Goal: Task Accomplishment & Management: Use online tool/utility

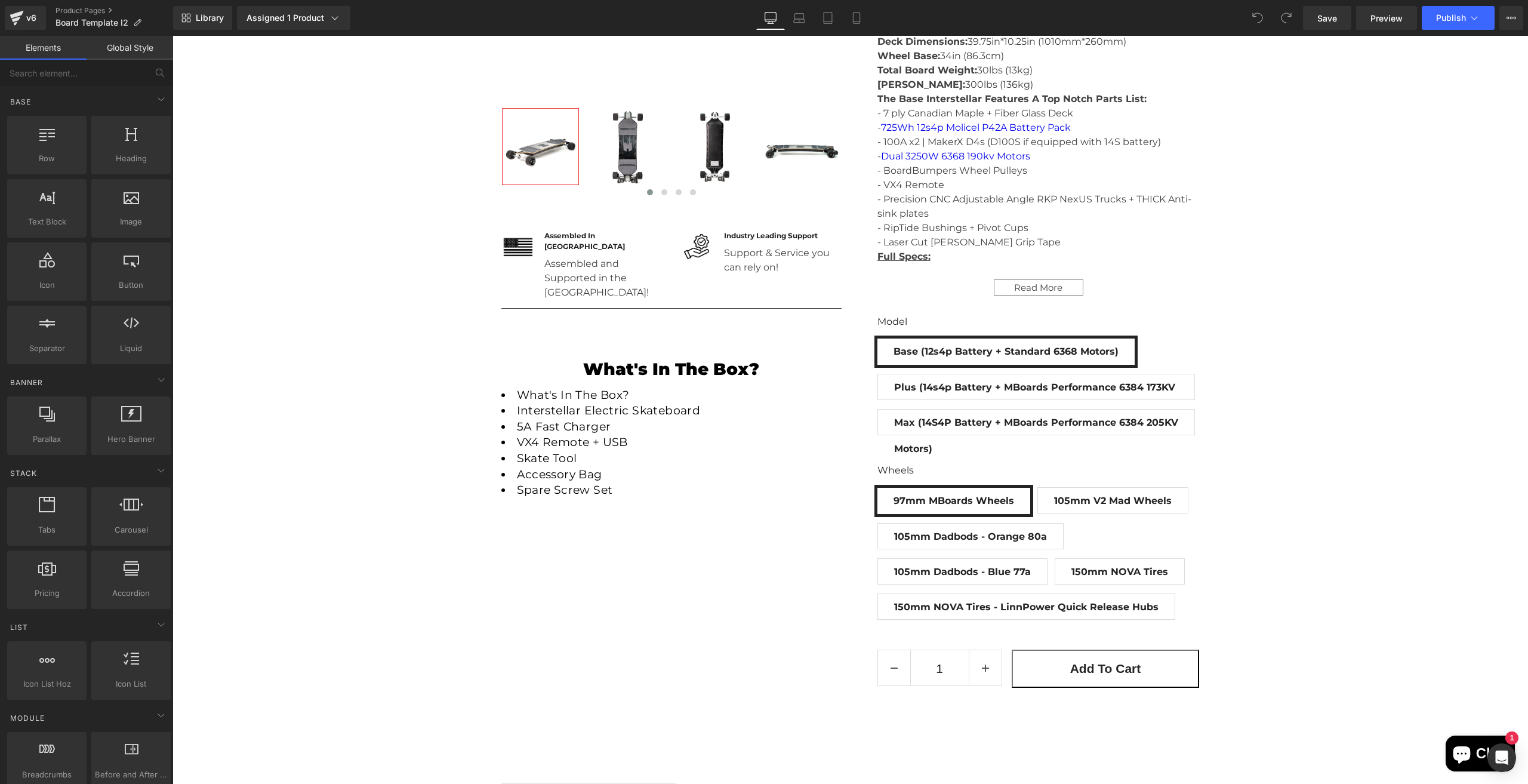
scroll to position [456, 0]
click at [1070, 446] on div "Model Base (12s4p Battery + Standard 6368 Motors) Plus (14s4p Battery + MBoards…" at bounding box center [1039, 537] width 323 height 183
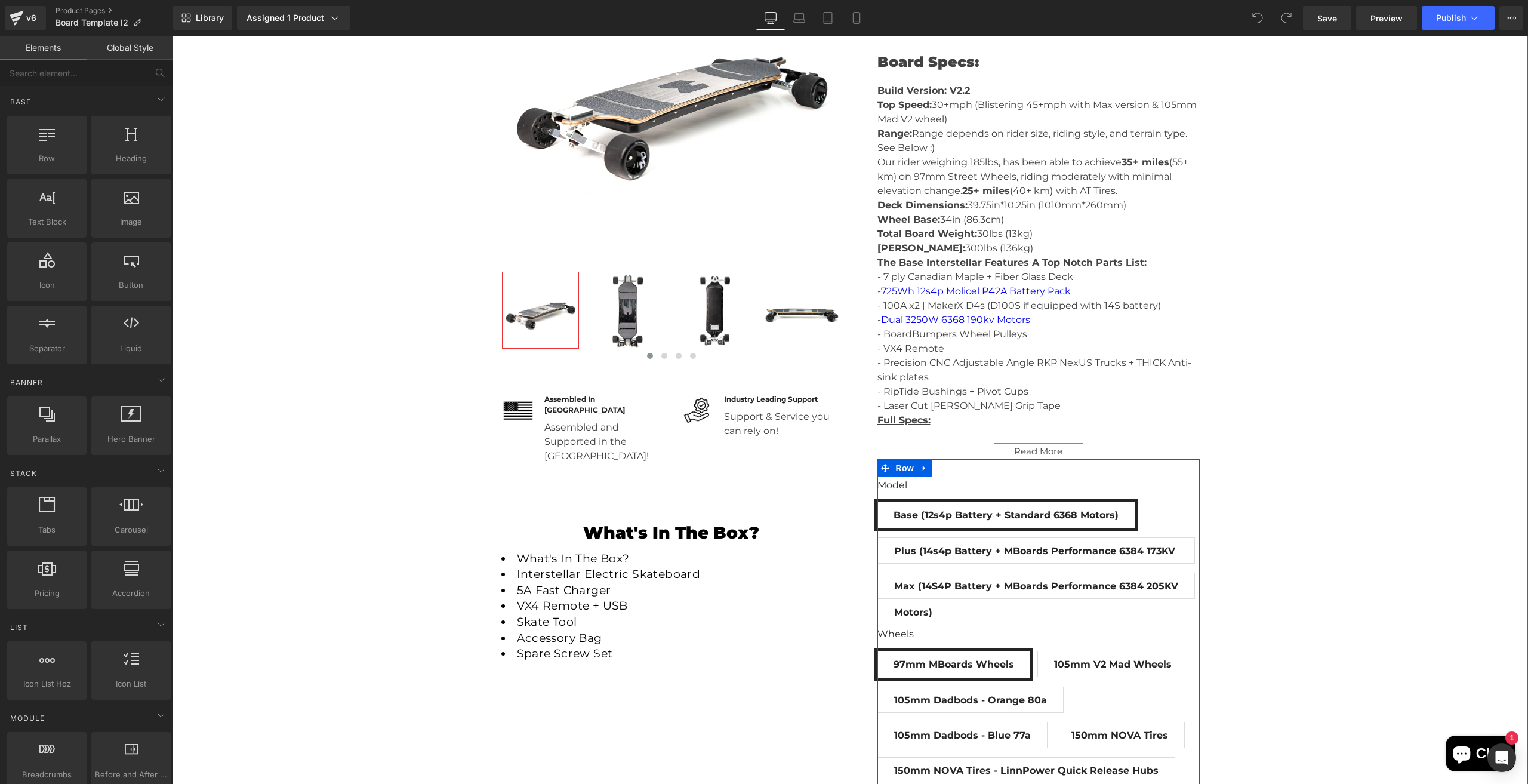
scroll to position [258, 0]
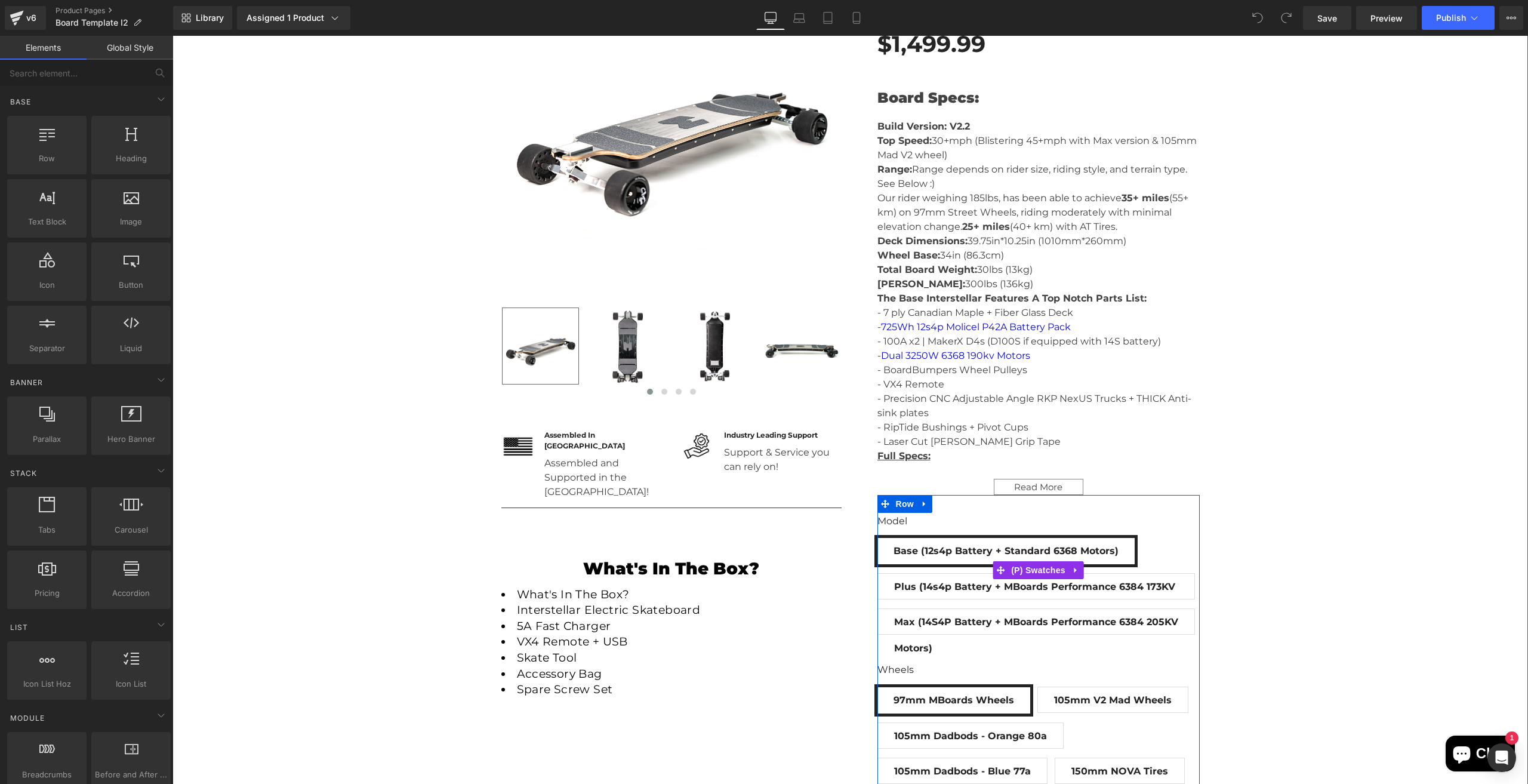
click at [1161, 546] on div "Model Base (12s4p Battery + Standard 6368 Motors) Plus (14s4p Battery + MBoards…" at bounding box center [1039, 578] width 323 height 129
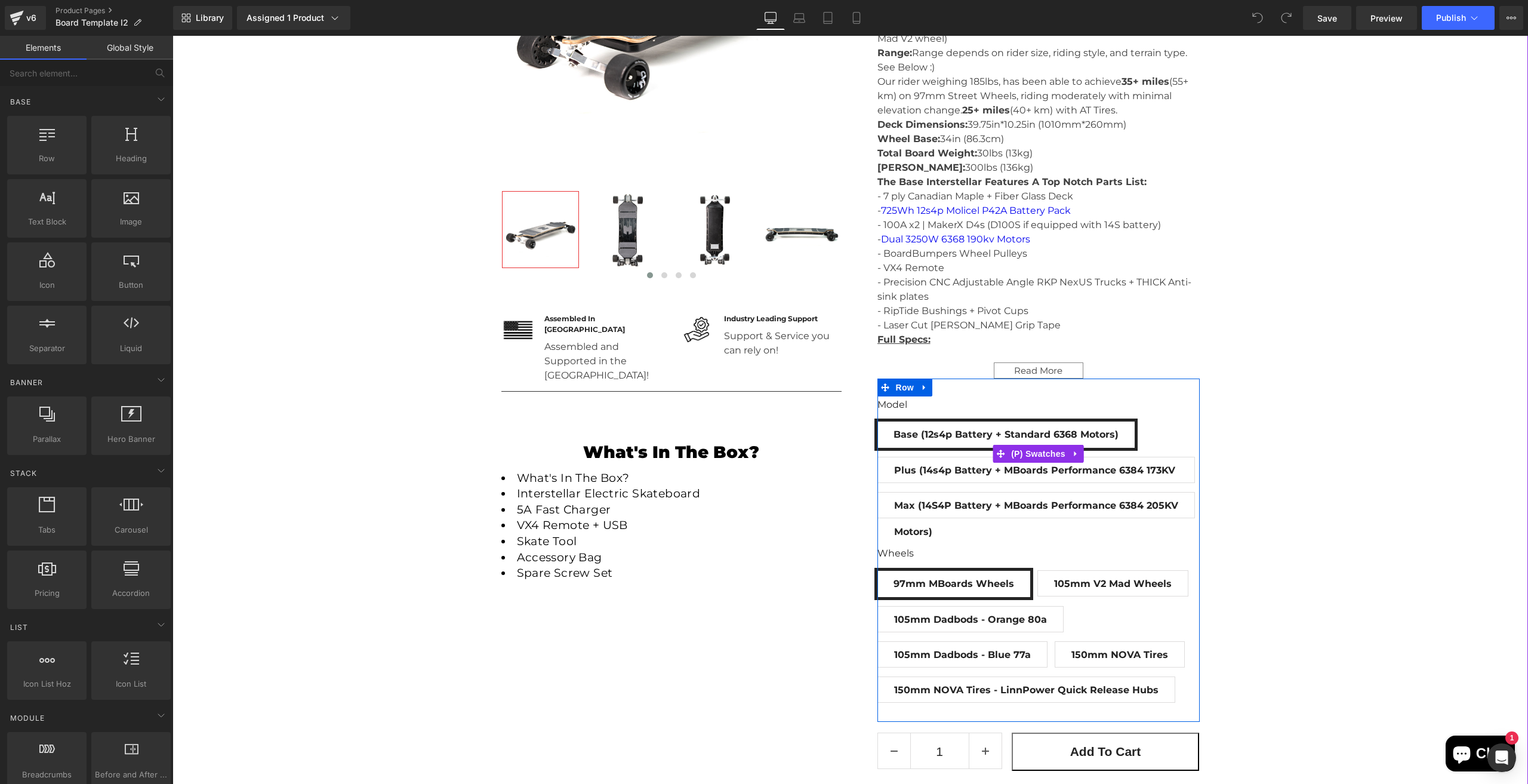
scroll to position [456, 0]
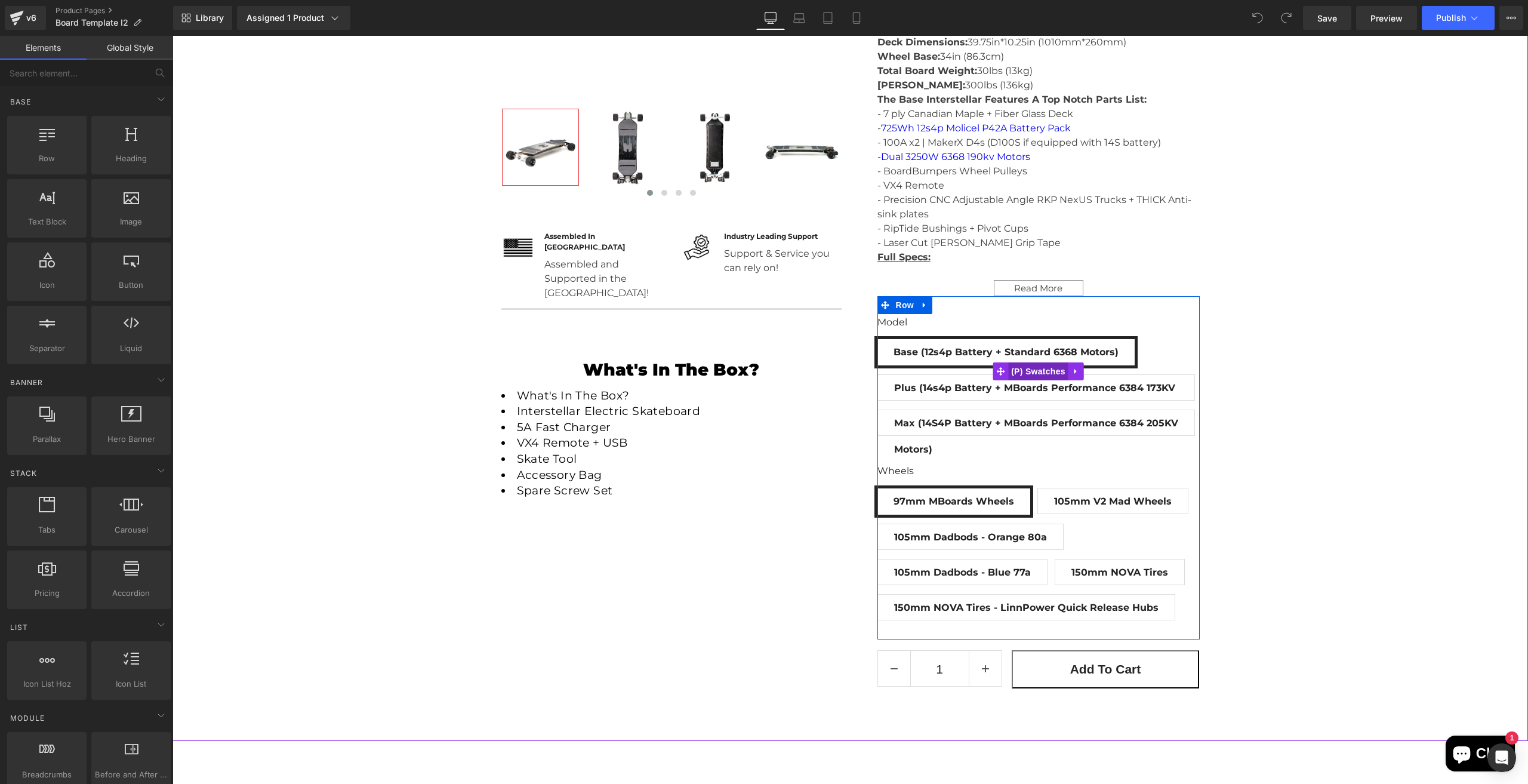
click at [1032, 374] on span "(P) Swatches" at bounding box center [1038, 371] width 61 height 18
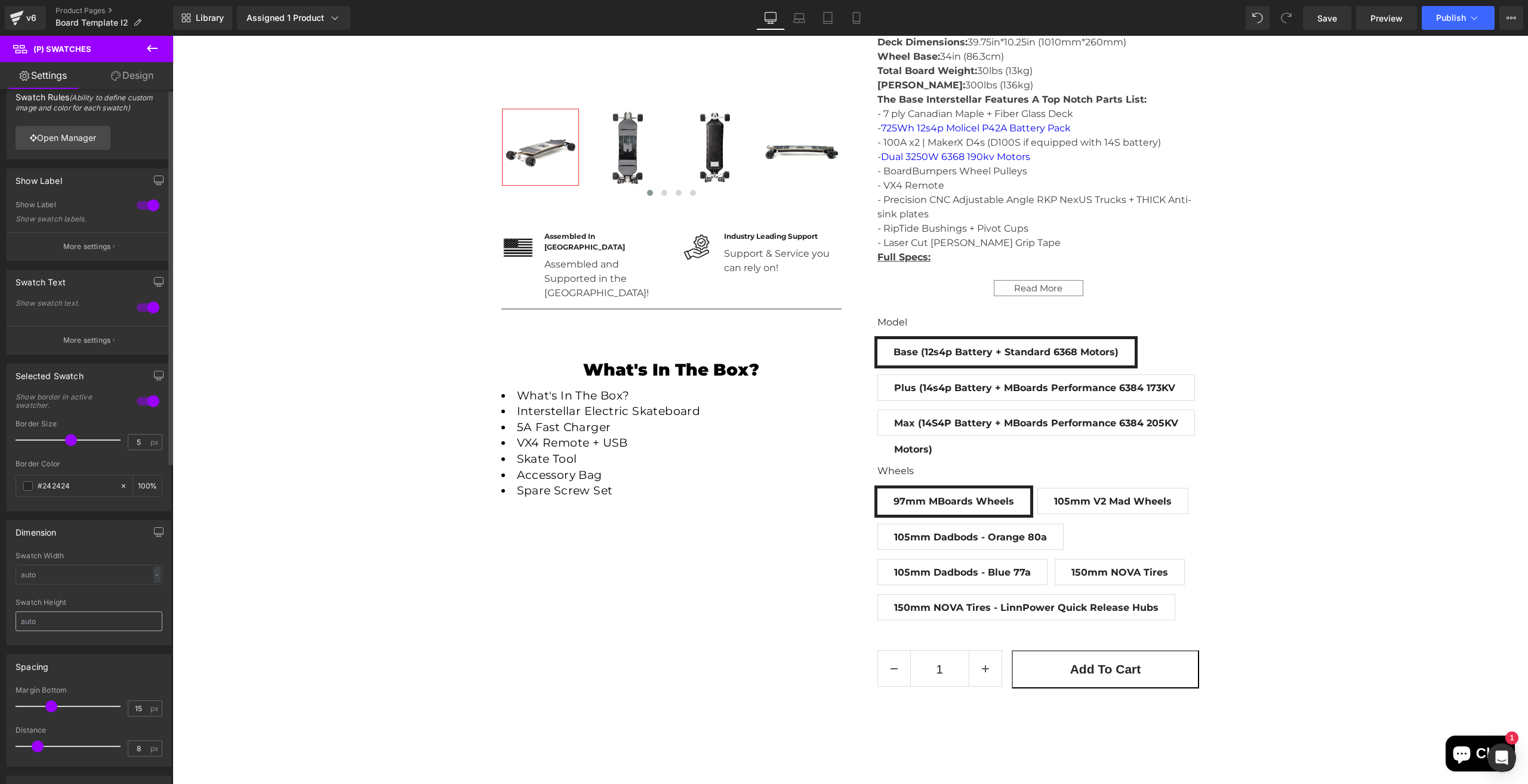
scroll to position [0, 0]
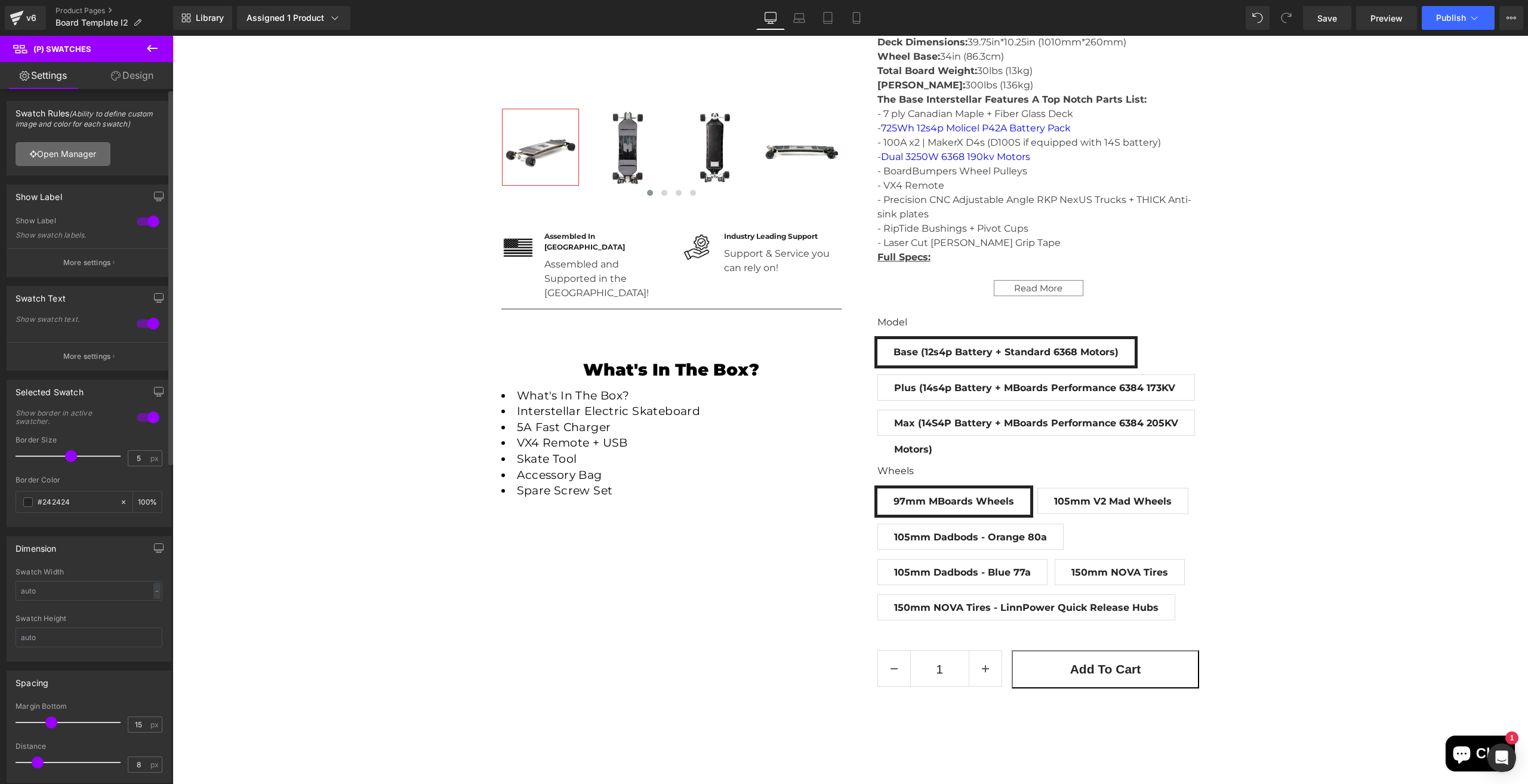
click at [78, 162] on link "Open Manager" at bounding box center [62, 154] width 95 height 24
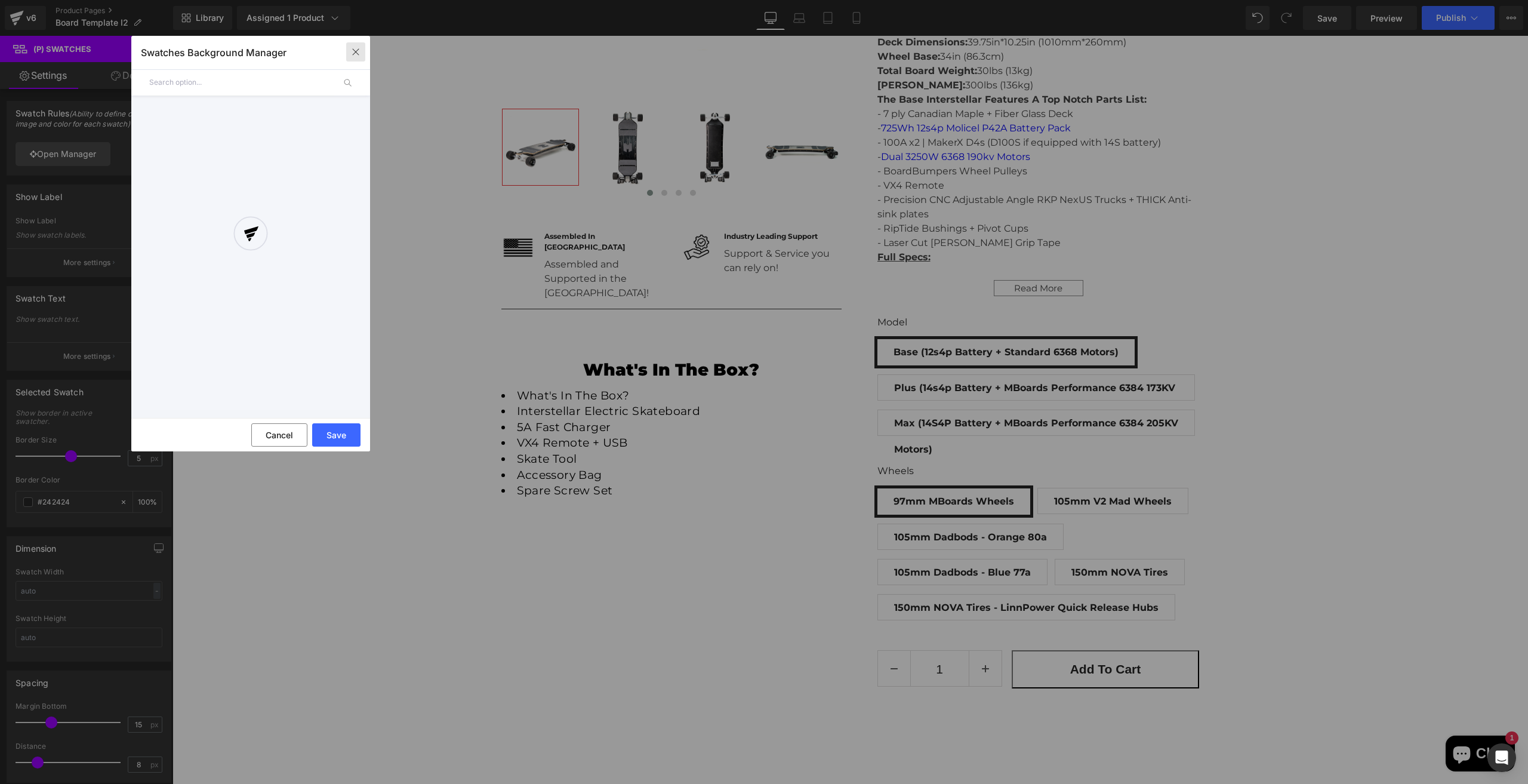
click at [357, 50] on icon "button" at bounding box center [356, 52] width 10 height 10
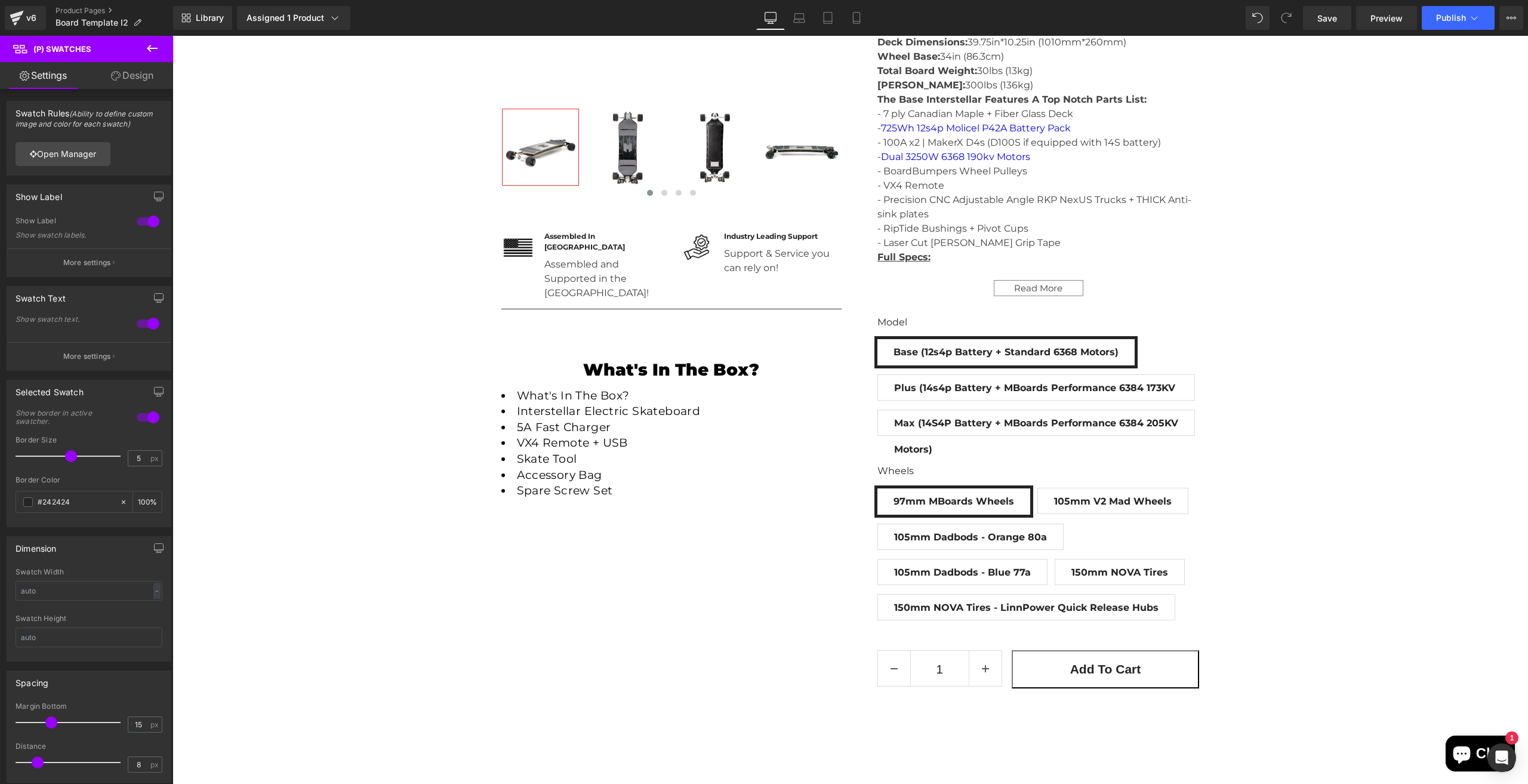
click at [131, 81] on link "Design" at bounding box center [133, 75] width 87 height 27
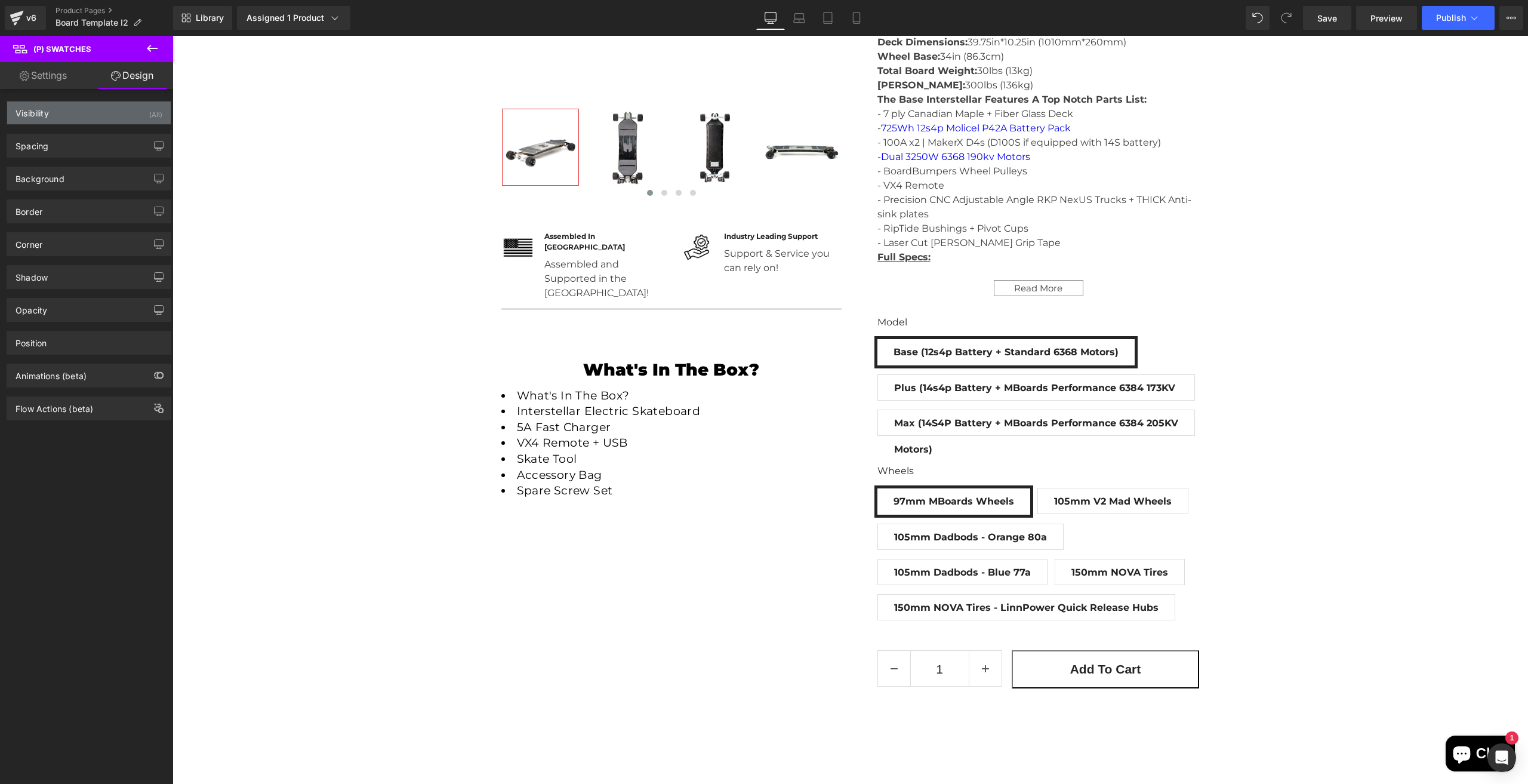
click at [119, 106] on div "Visibility (All)" at bounding box center [89, 113] width 164 height 23
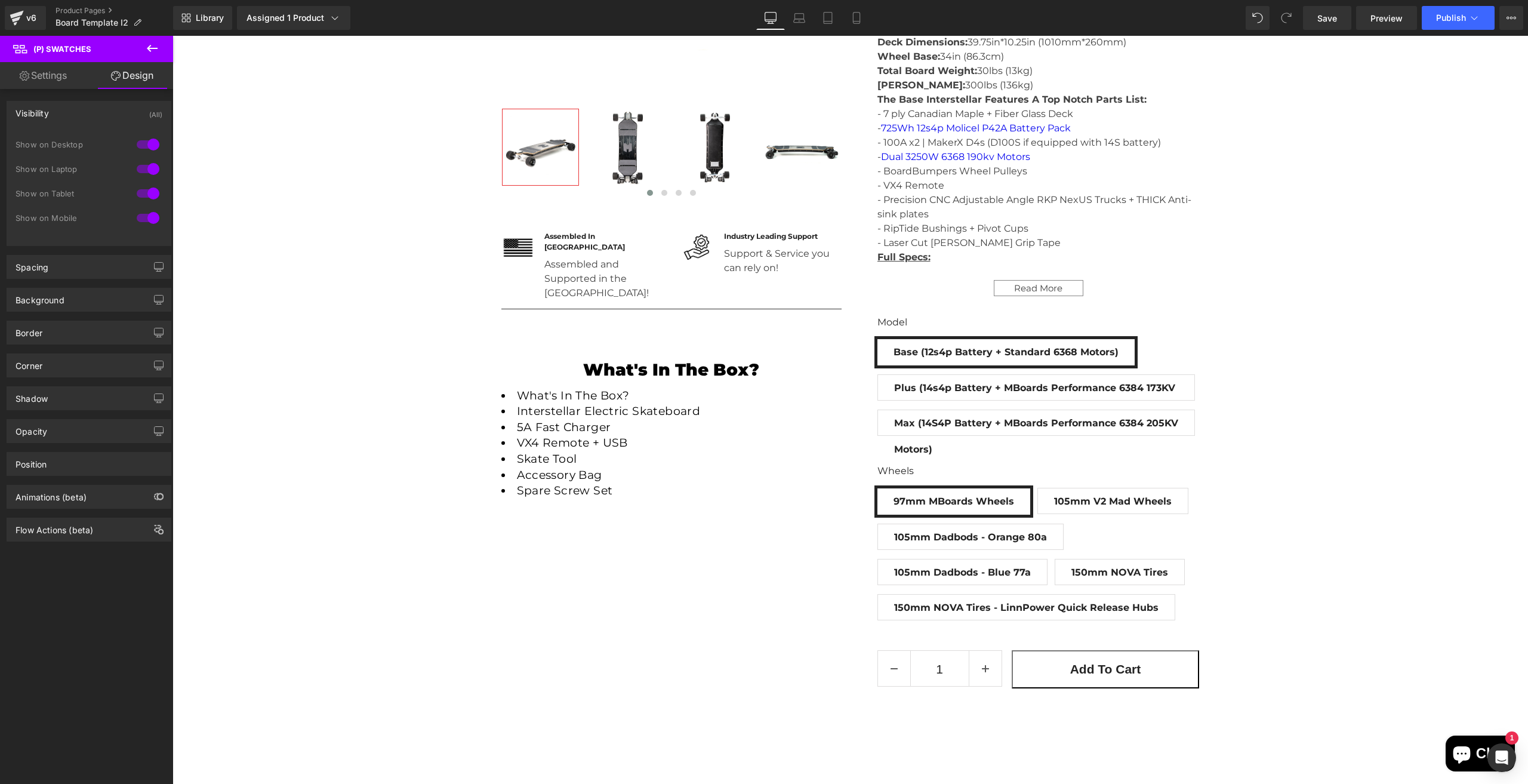
click at [94, 114] on div "Visibility (All)" at bounding box center [89, 113] width 164 height 23
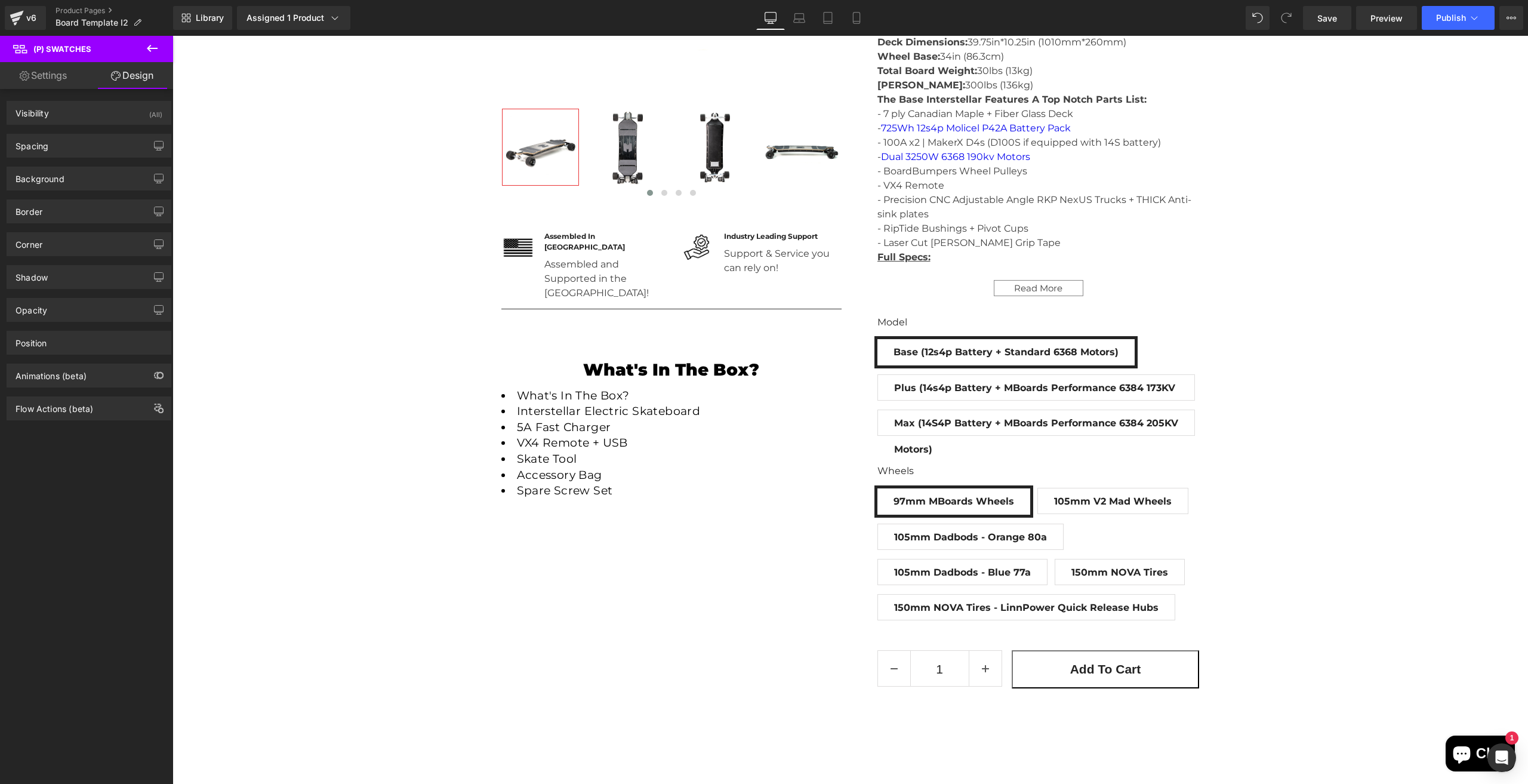
click at [40, 80] on link "Settings" at bounding box center [43, 75] width 87 height 27
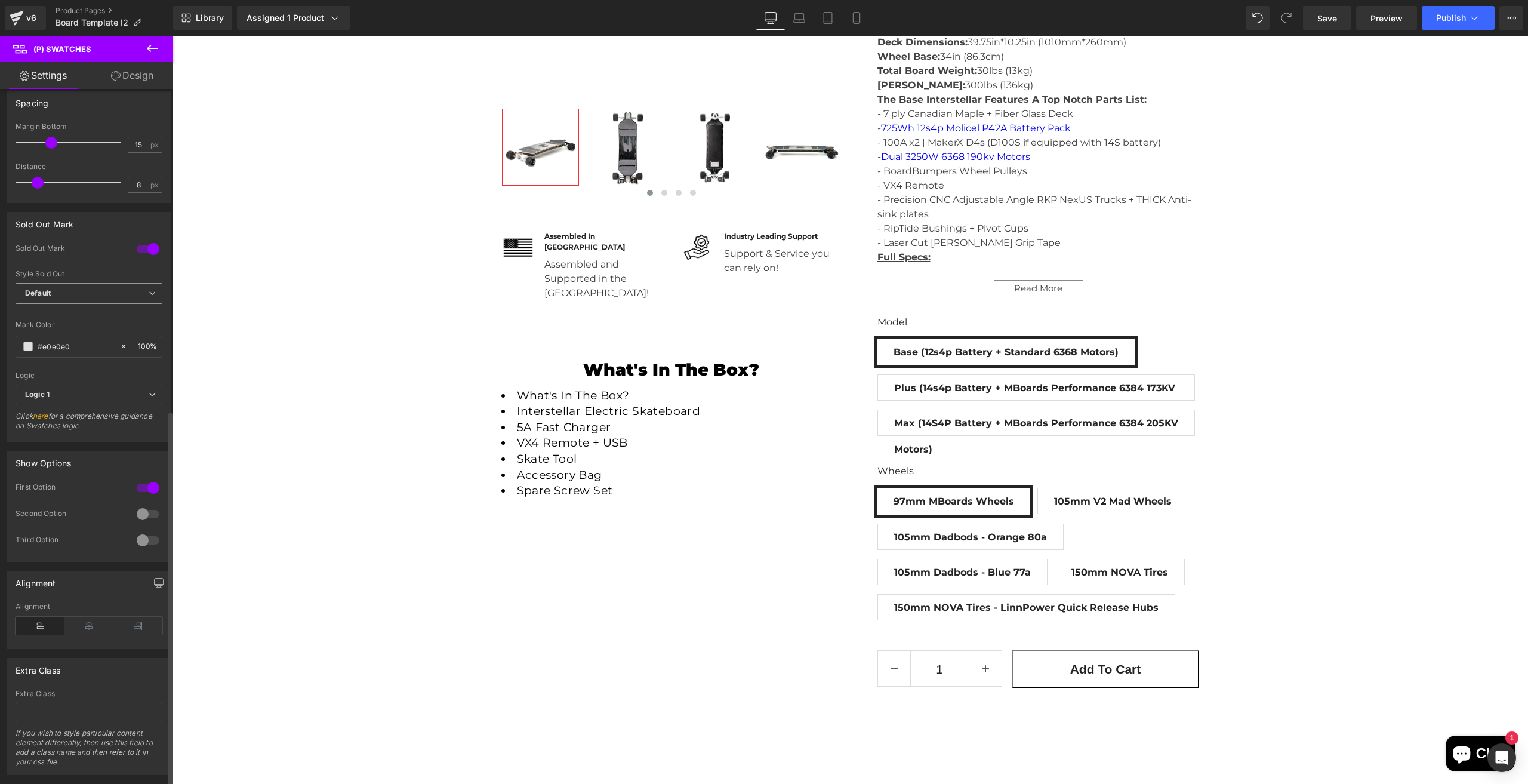
scroll to position [595, 0]
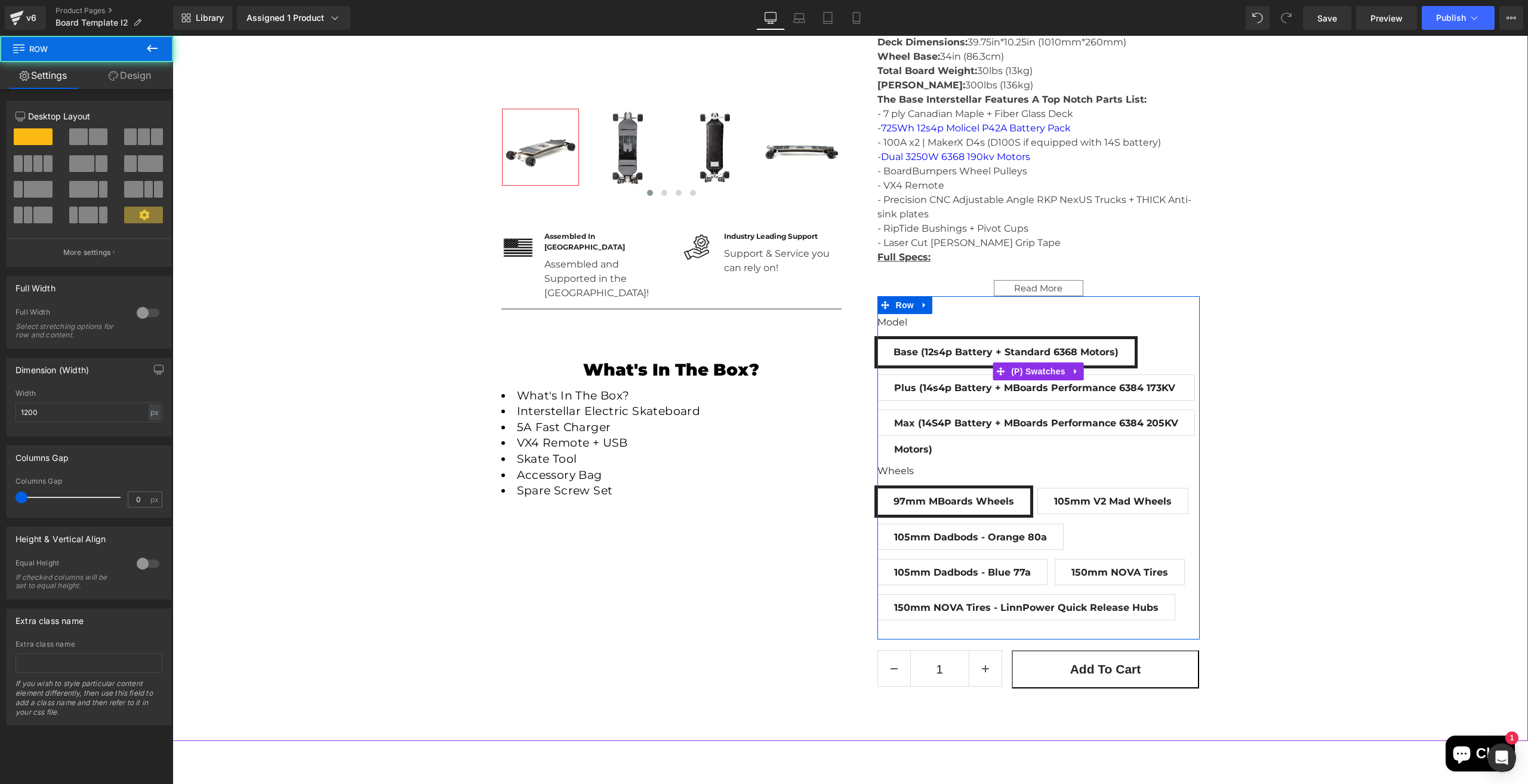
click at [1019, 444] on div "Model Base (12s4p Battery + Standard 6368 Motors) Plus (14s4p Battery + MBoards…" at bounding box center [1039, 462] width 323 height 333
click at [1069, 461] on div "Model Base (12s4p Battery + Standard 6368 Motors) Plus (14s4p Battery + MBoards…" at bounding box center [1039, 537] width 323 height 183
click at [1079, 398] on span "Plus (14s4p Battery + MBoards Performance 6384 173KV Motors)" at bounding box center [1037, 387] width 284 height 25
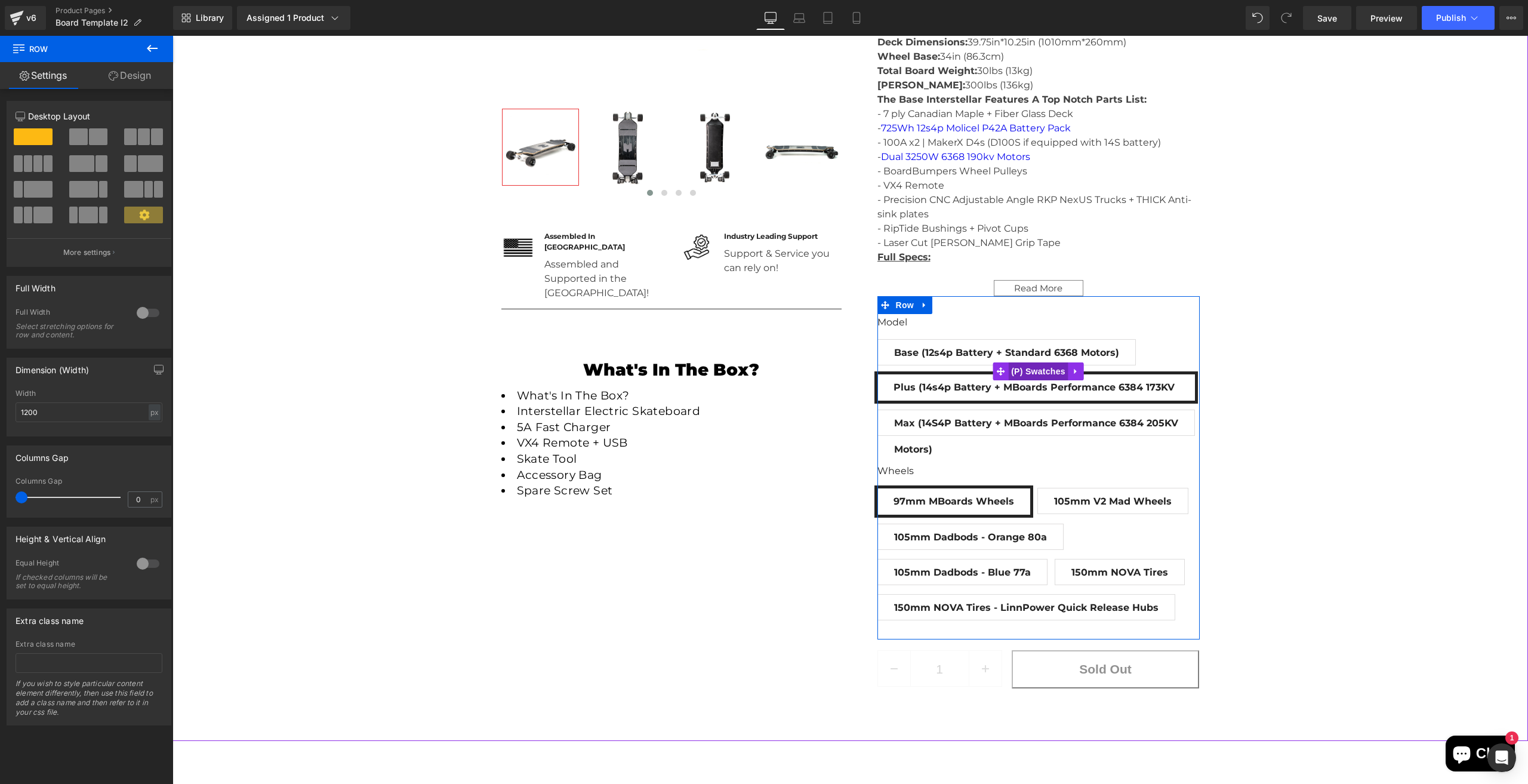
click at [1043, 368] on span "(P) Swatches" at bounding box center [1038, 371] width 61 height 18
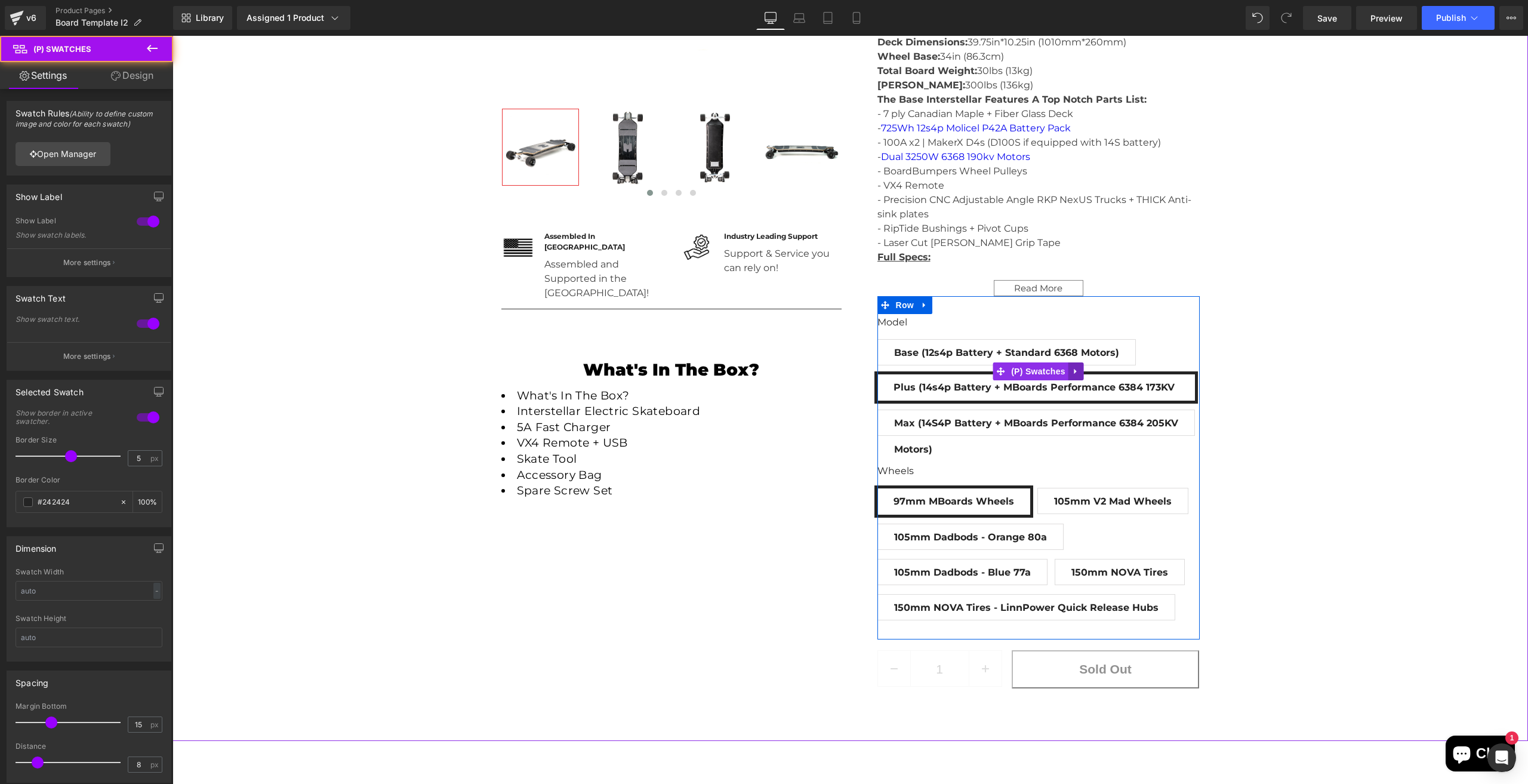
click at [1073, 367] on icon "Main content" at bounding box center [1076, 371] width 8 height 9
click at [1008, 367] on span "(P) Swatches" at bounding box center [1015, 371] width 61 height 18
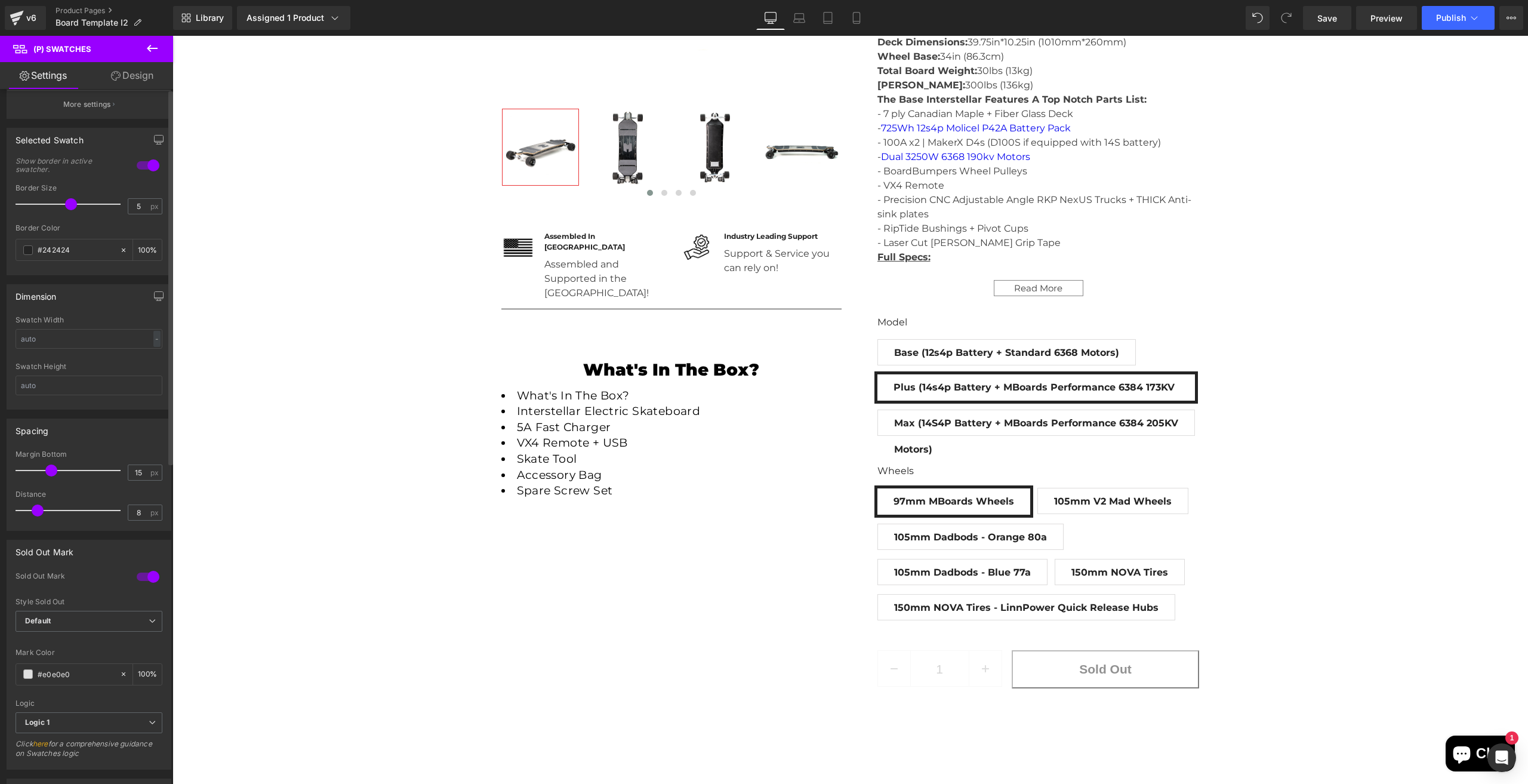
scroll to position [0, 0]
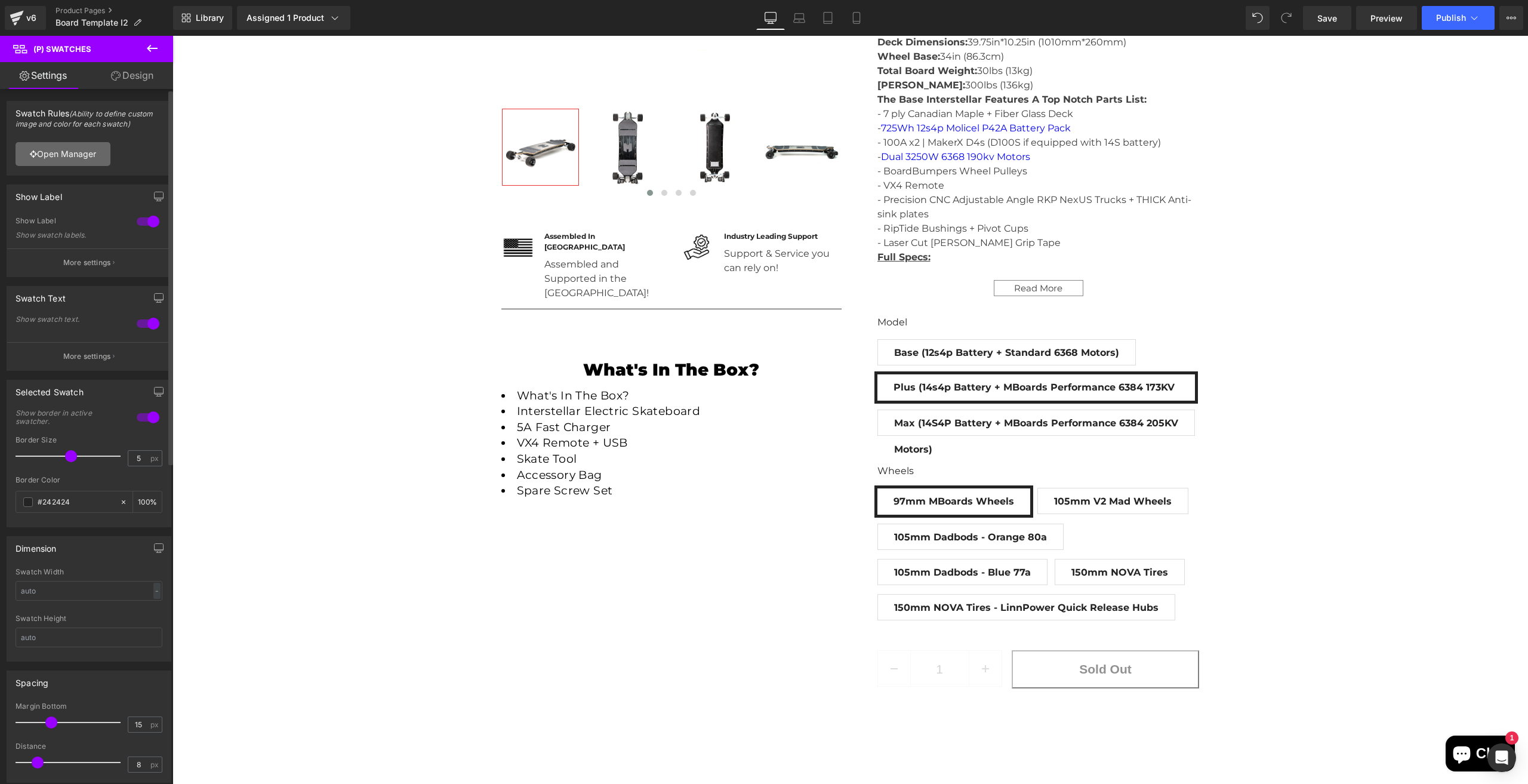
click at [63, 150] on link "Open Manager" at bounding box center [62, 154] width 95 height 24
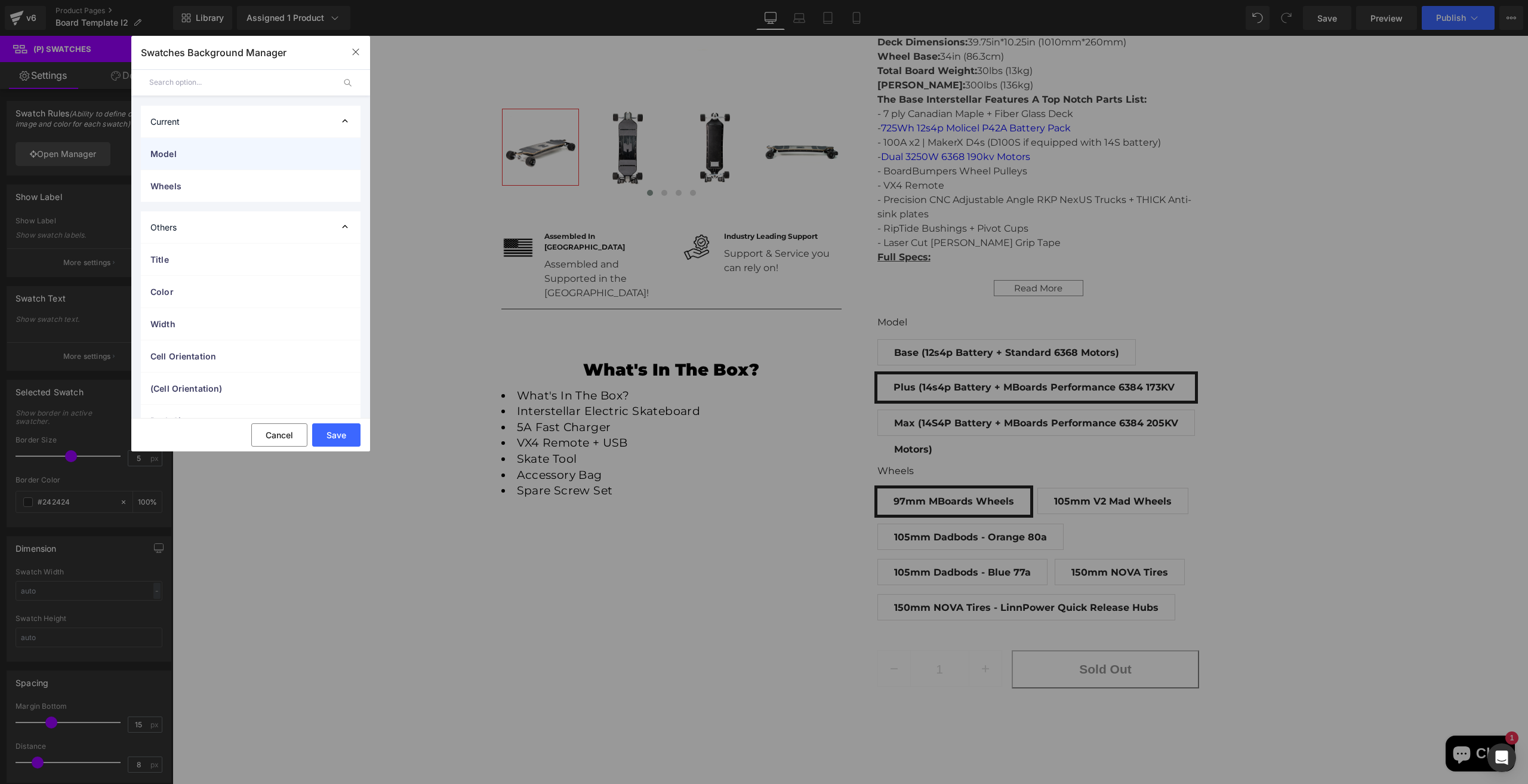
click at [221, 155] on span "Model" at bounding box center [238, 154] width 177 height 13
click at [228, 238] on span "Wheels" at bounding box center [238, 243] width 177 height 13
click at [227, 238] on span "Title" at bounding box center [238, 233] width 177 height 13
click at [228, 235] on span "Title" at bounding box center [238, 233] width 177 height 13
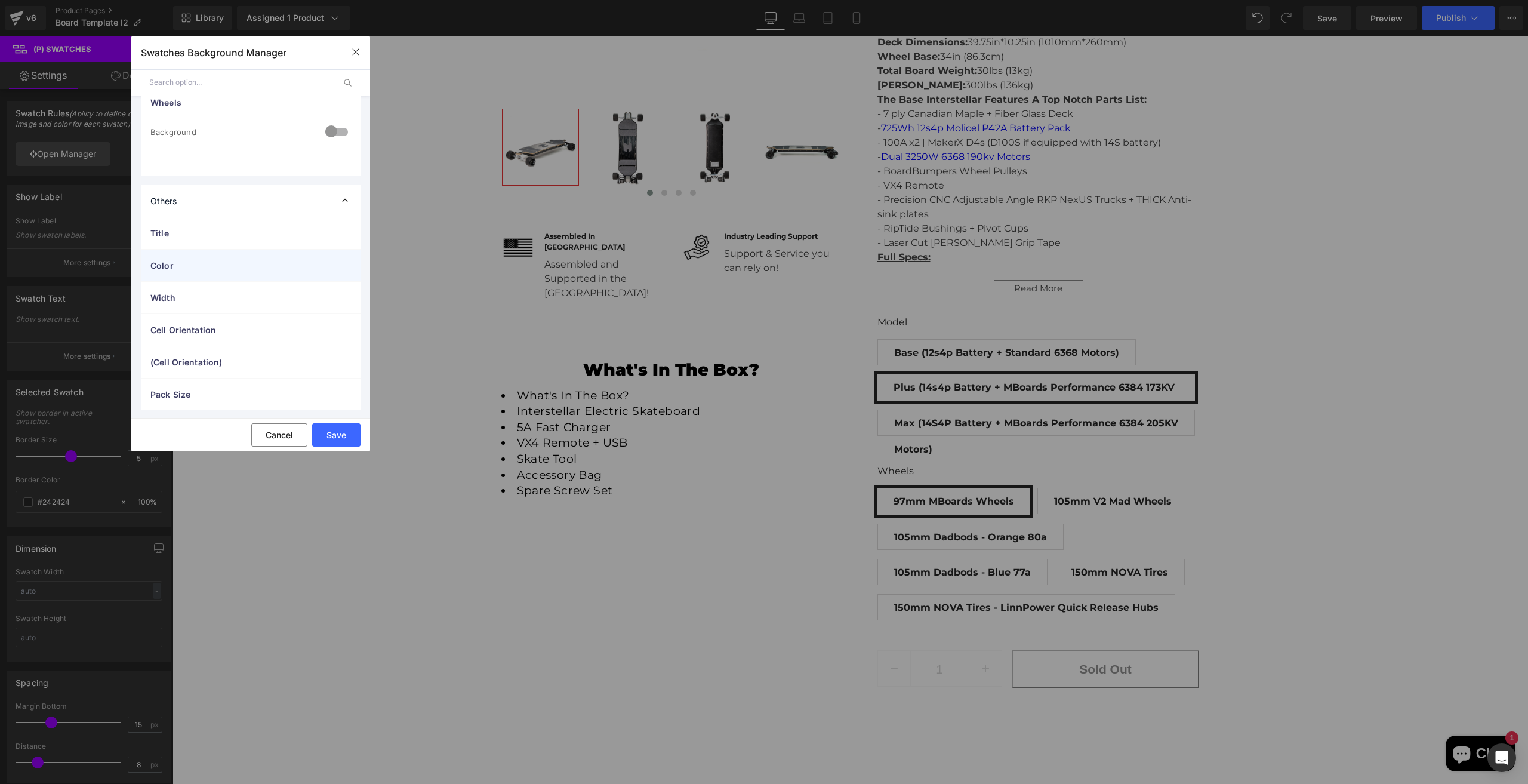
click at [217, 271] on div "Color" at bounding box center [251, 265] width 220 height 32
click at [217, 267] on span "Color" at bounding box center [238, 265] width 177 height 13
click at [213, 303] on div "Width" at bounding box center [251, 298] width 220 height 32
click at [216, 301] on span "Width" at bounding box center [238, 298] width 177 height 13
click at [286, 437] on button "Cancel" at bounding box center [279, 435] width 56 height 24
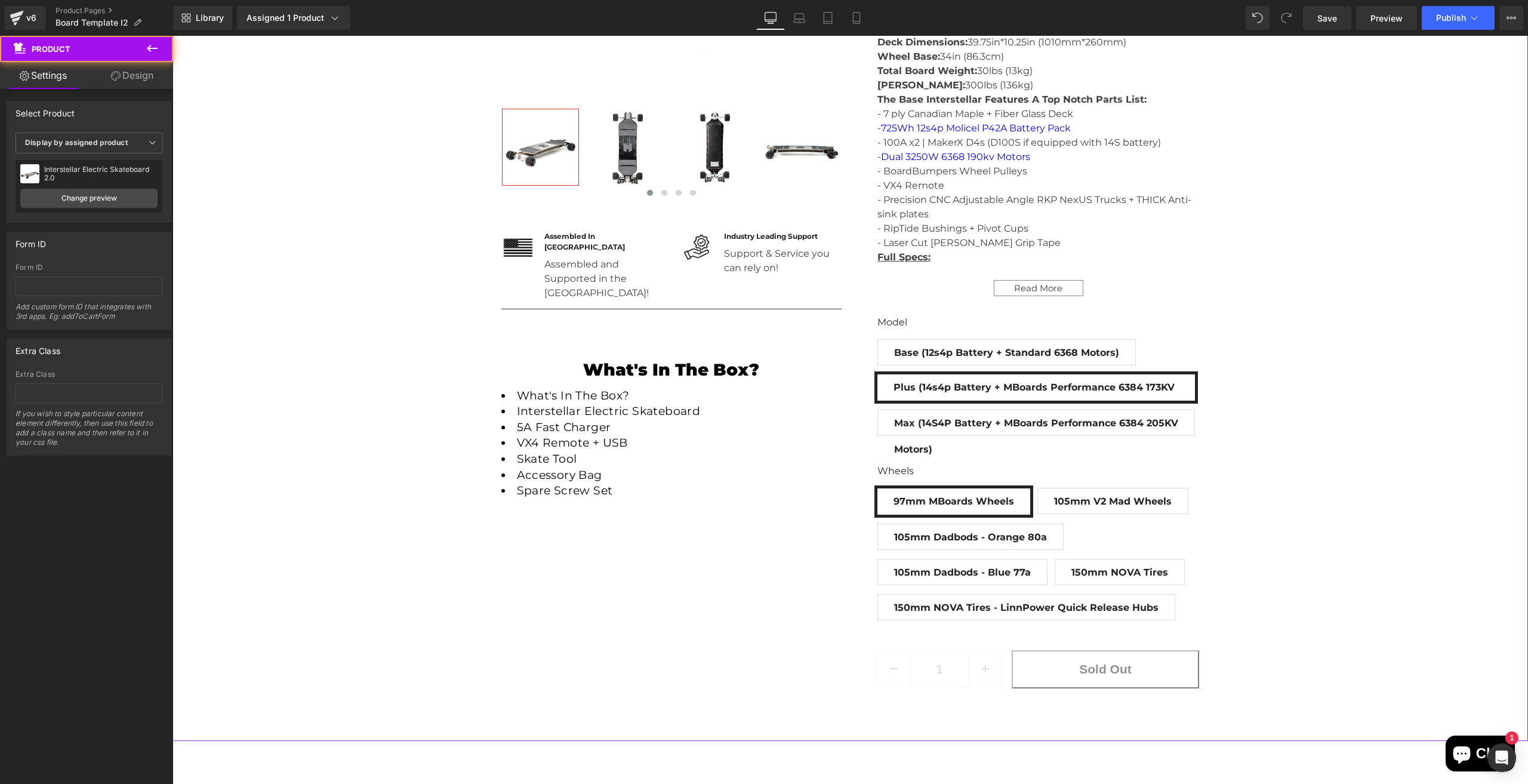
click at [284, 408] on div "JUST RELEASED (P) Image Row ‹" at bounding box center [850, 222] width 1356 height 963
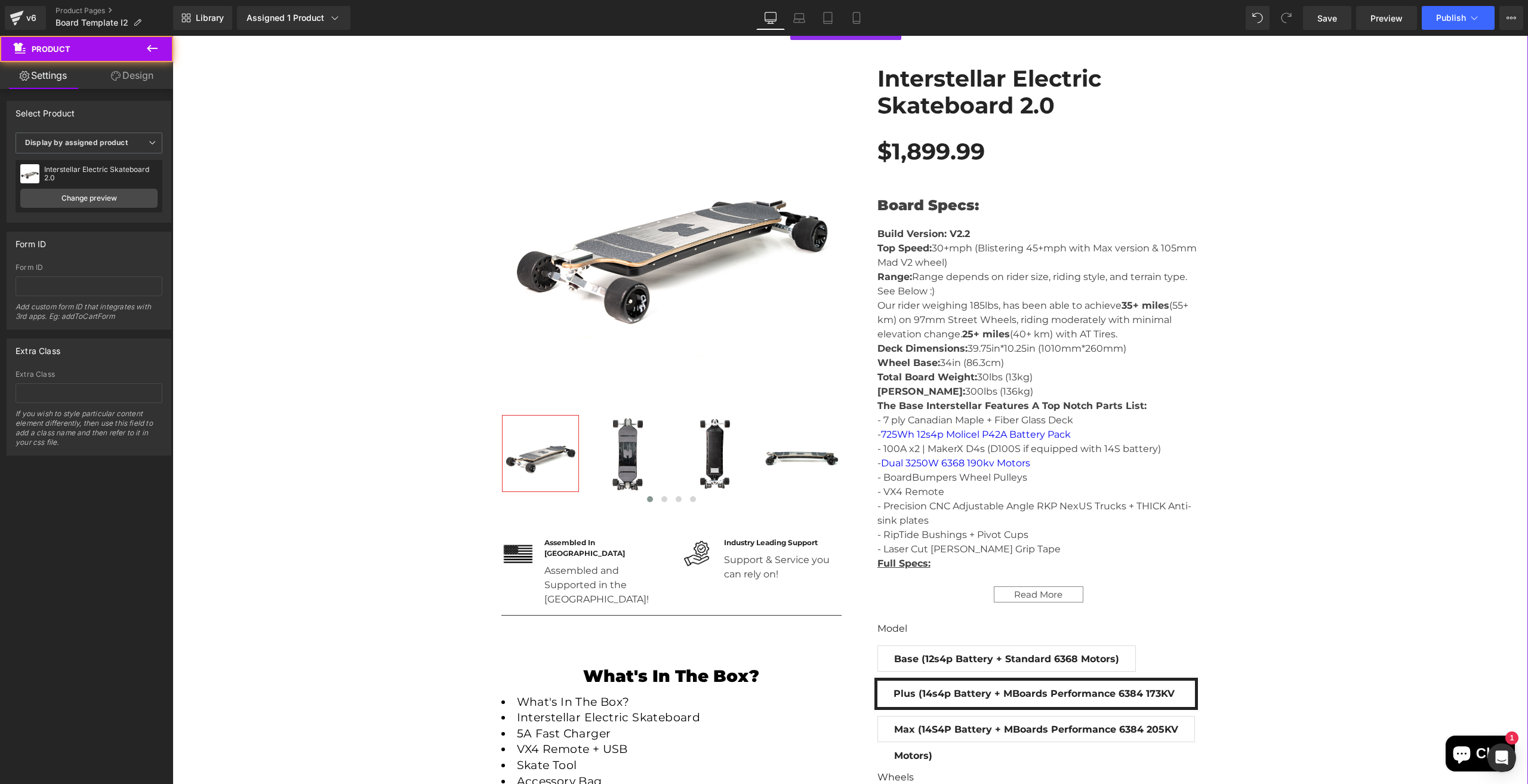
scroll to position [199, 0]
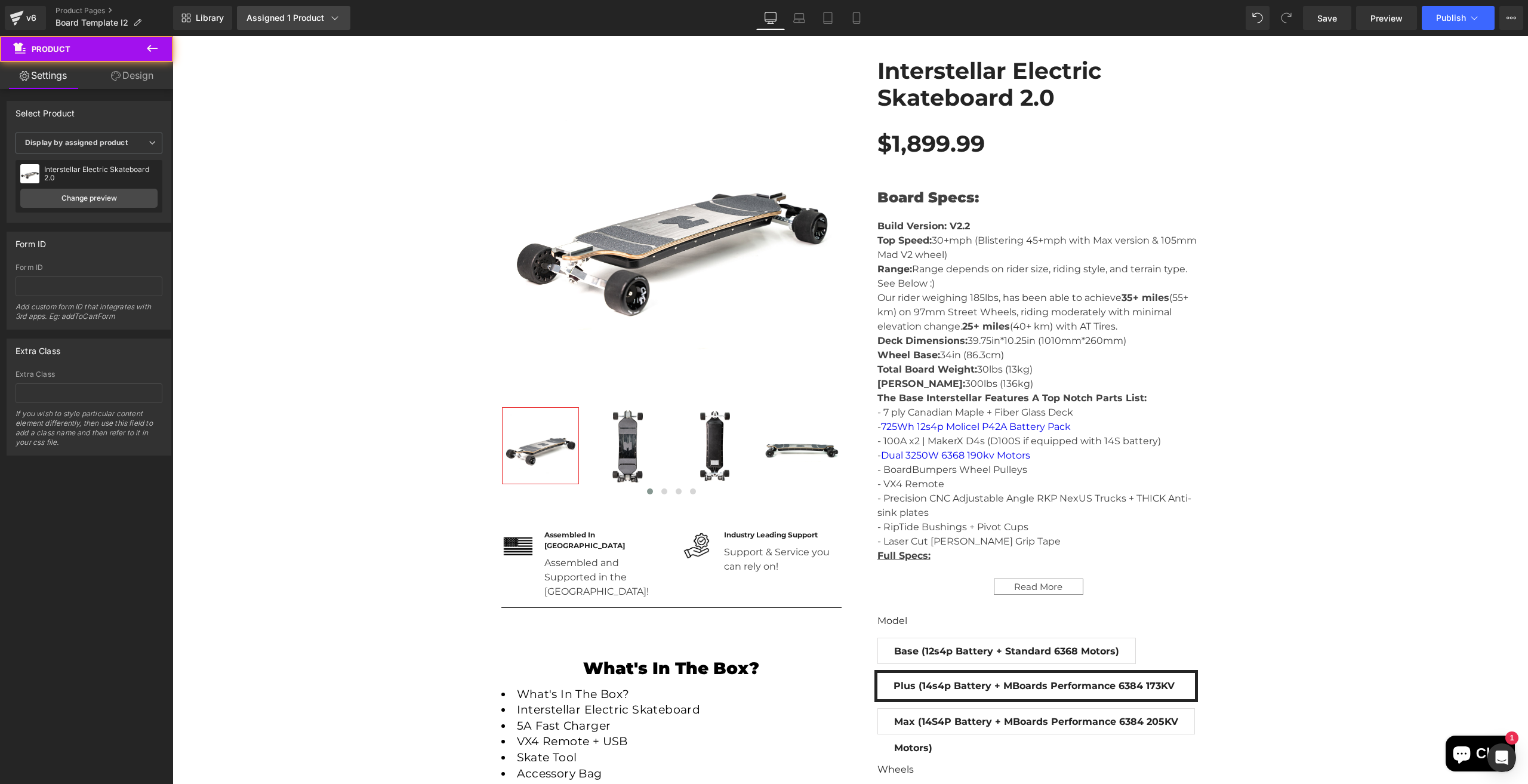
click at [296, 22] on div "Assigned 1 Product" at bounding box center [294, 18] width 94 height 12
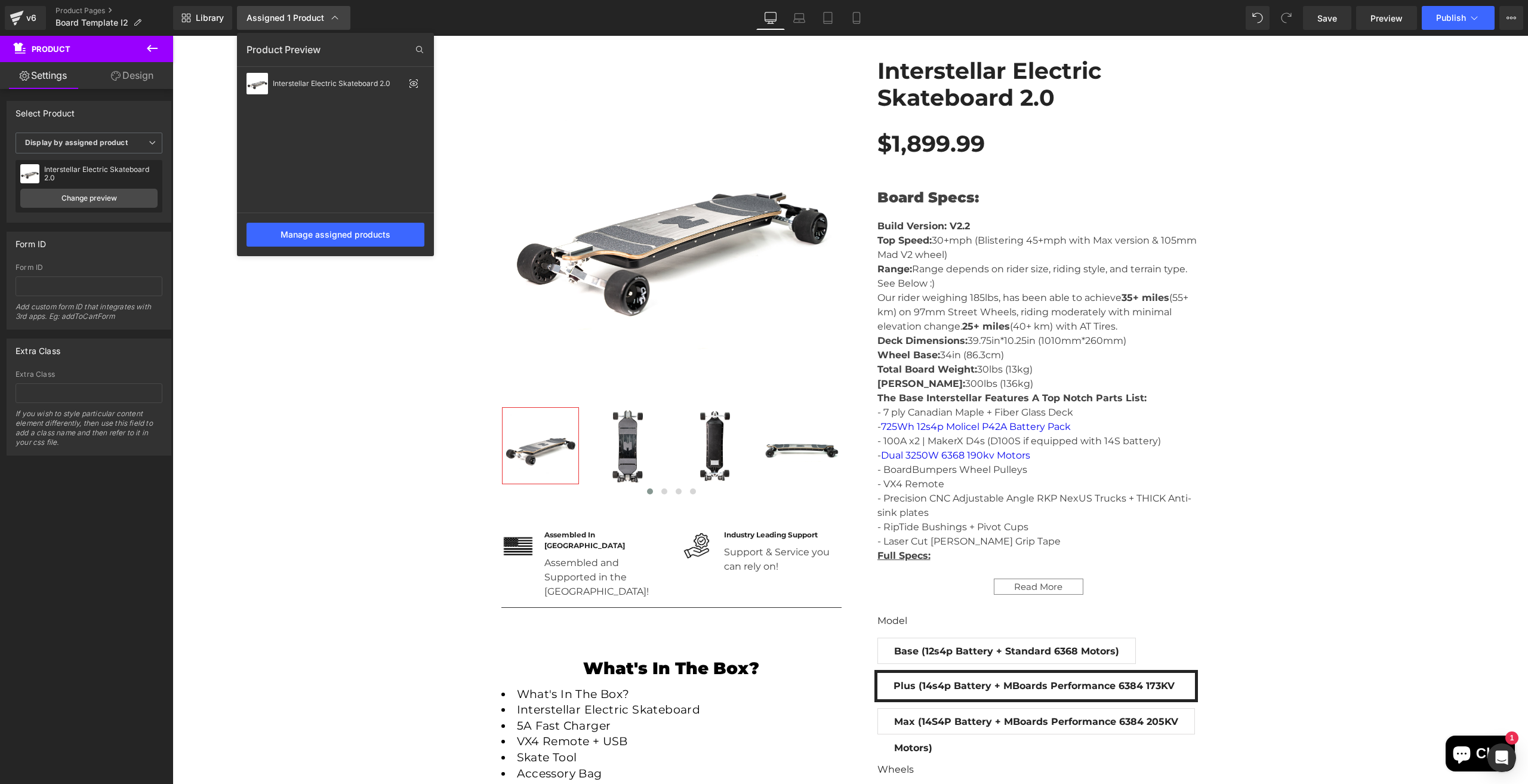
click at [296, 22] on div "Assigned 1 Product" at bounding box center [294, 18] width 94 height 12
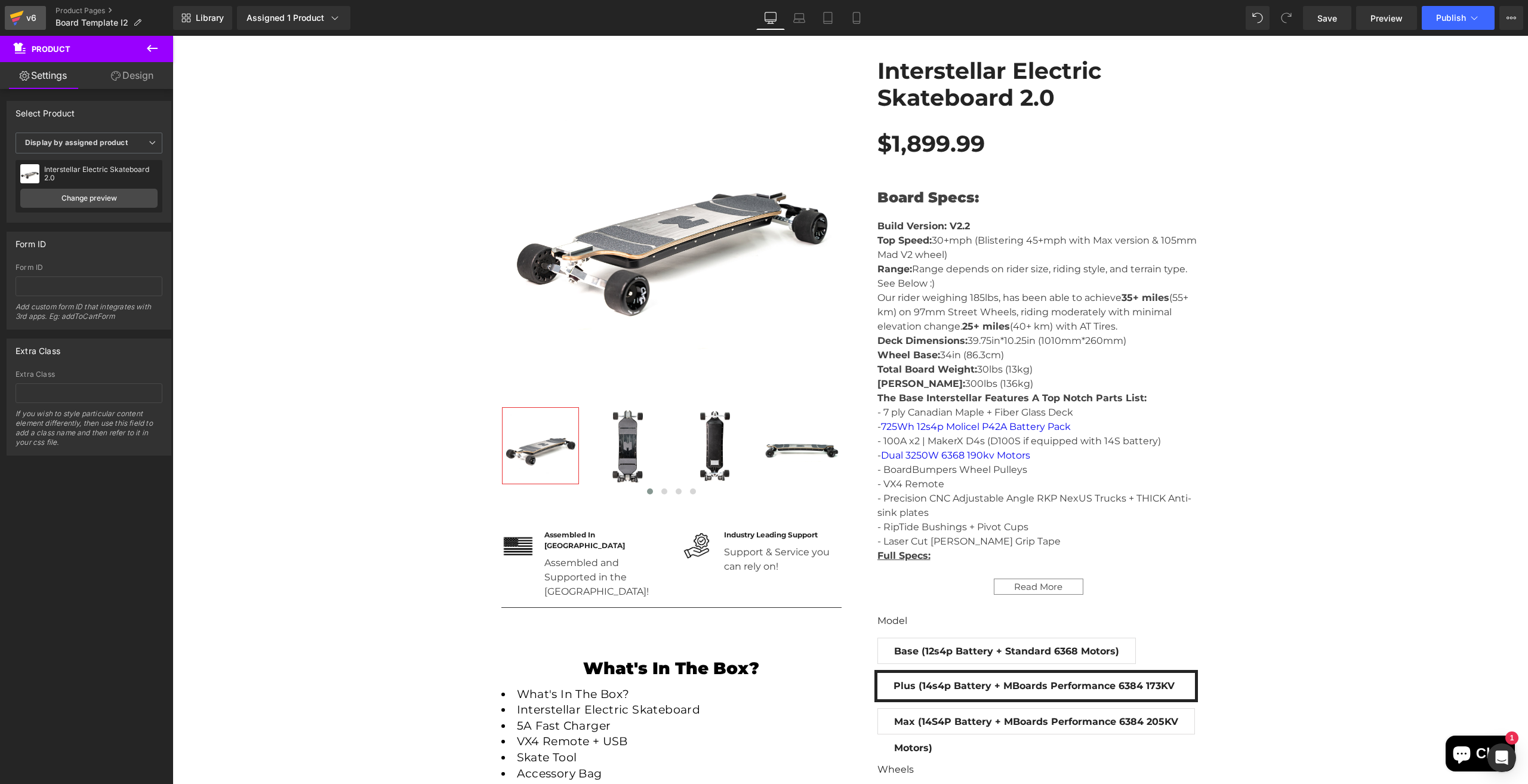
click at [24, 18] on div "v6" at bounding box center [31, 18] width 15 height 15
